Goal: Find specific page/section: Find specific page/section

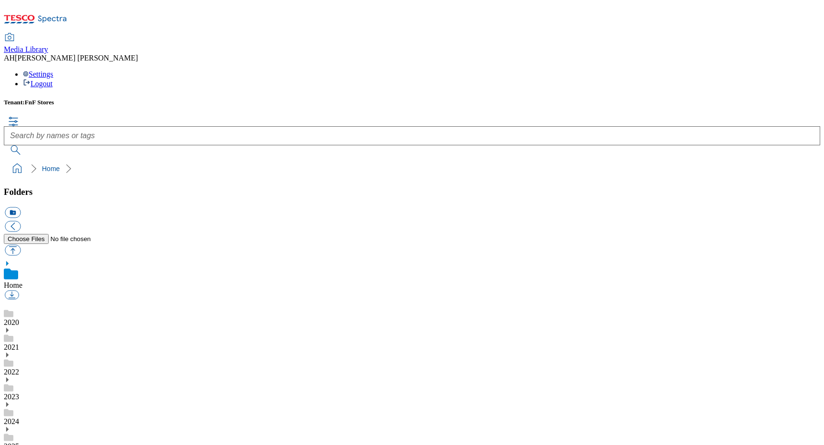
scroll to position [0, 0]
click at [19, 432] on link "2025" at bounding box center [11, 436] width 15 height 8
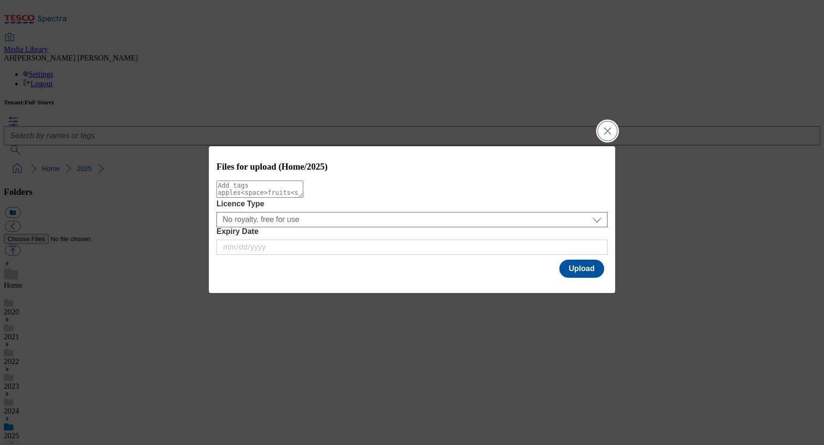
click at [608, 125] on button "Close Modal" at bounding box center [607, 131] width 19 height 19
click at [608, 129] on button "Close Modal" at bounding box center [607, 131] width 19 height 19
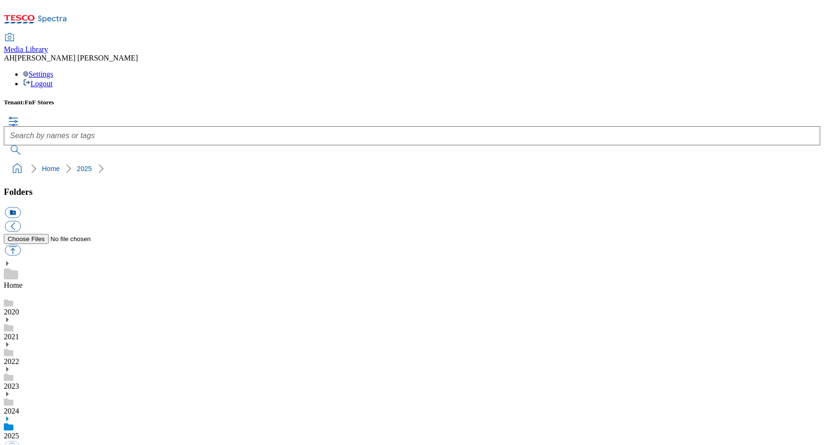
click at [13, 423] on use at bounding box center [9, 426] width 10 height 7
click at [10, 416] on icon at bounding box center [7, 419] width 7 height 7
click at [21, 207] on button "icon_new_folder" at bounding box center [13, 212] width 16 height 11
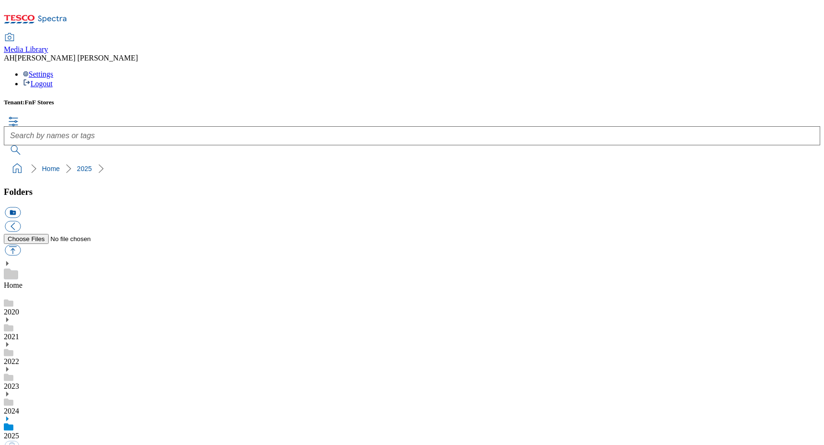
type input "WINTER"
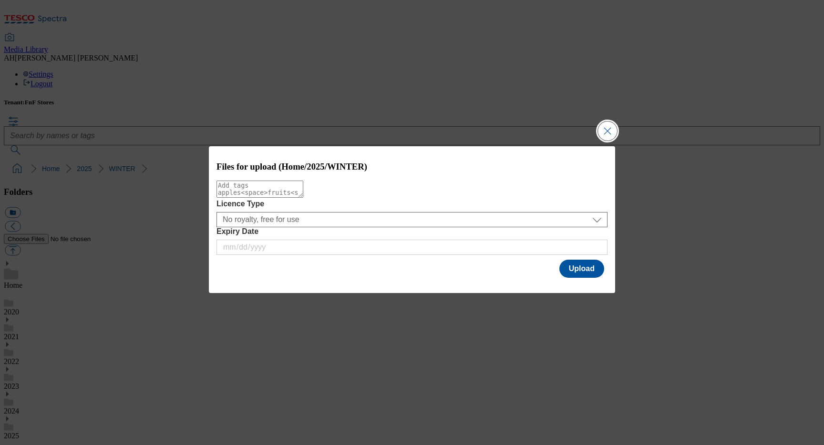
click at [610, 125] on button "Close Modal" at bounding box center [607, 131] width 19 height 19
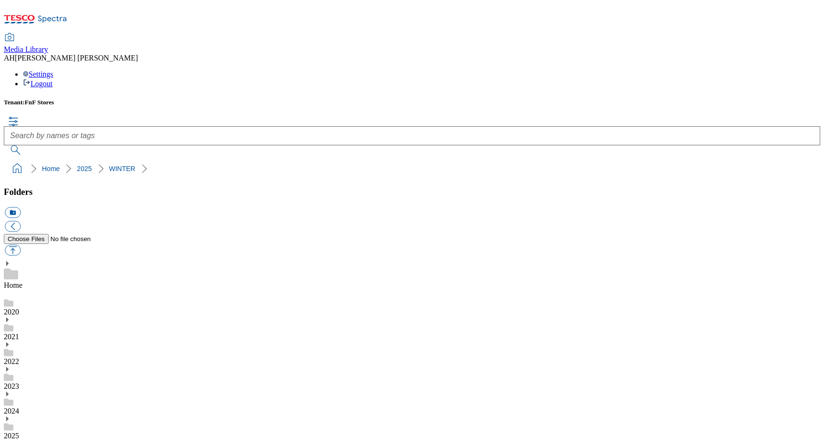
click at [19, 333] on link "2021" at bounding box center [11, 337] width 15 height 8
click at [21, 317] on div "2021" at bounding box center [412, 334] width 816 height 35
click at [10, 317] on icon at bounding box center [7, 320] width 7 height 7
click at [13, 324] on use at bounding box center [9, 327] width 10 height 7
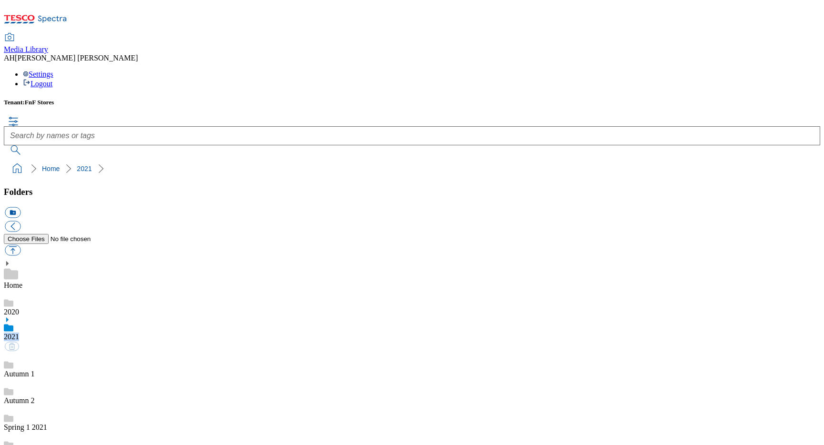
click at [13, 324] on use at bounding box center [9, 327] width 10 height 7
click at [19, 333] on link "2021" at bounding box center [11, 337] width 15 height 8
click at [10, 317] on icon at bounding box center [7, 320] width 7 height 7
